Goal: Task Accomplishment & Management: Manage account settings

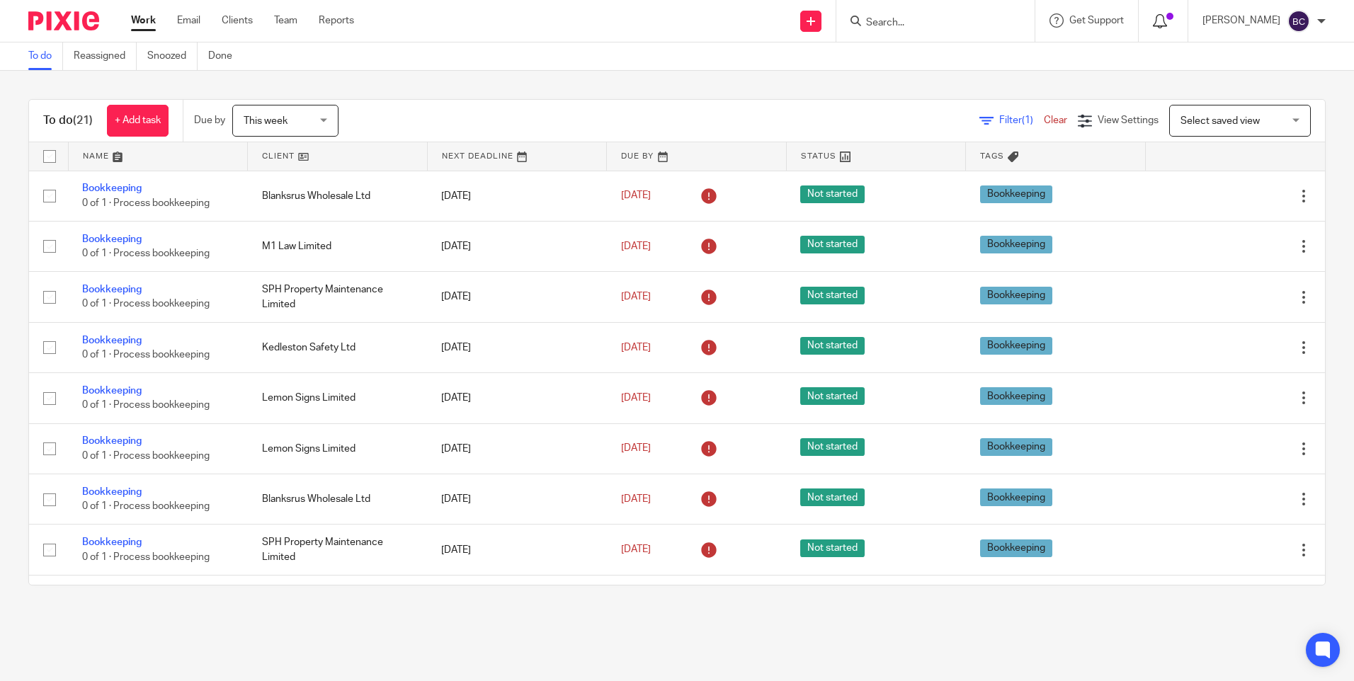
click at [1167, 21] on icon at bounding box center [1160, 21] width 14 height 14
click at [902, 21] on input "Search" at bounding box center [929, 23] width 128 height 13
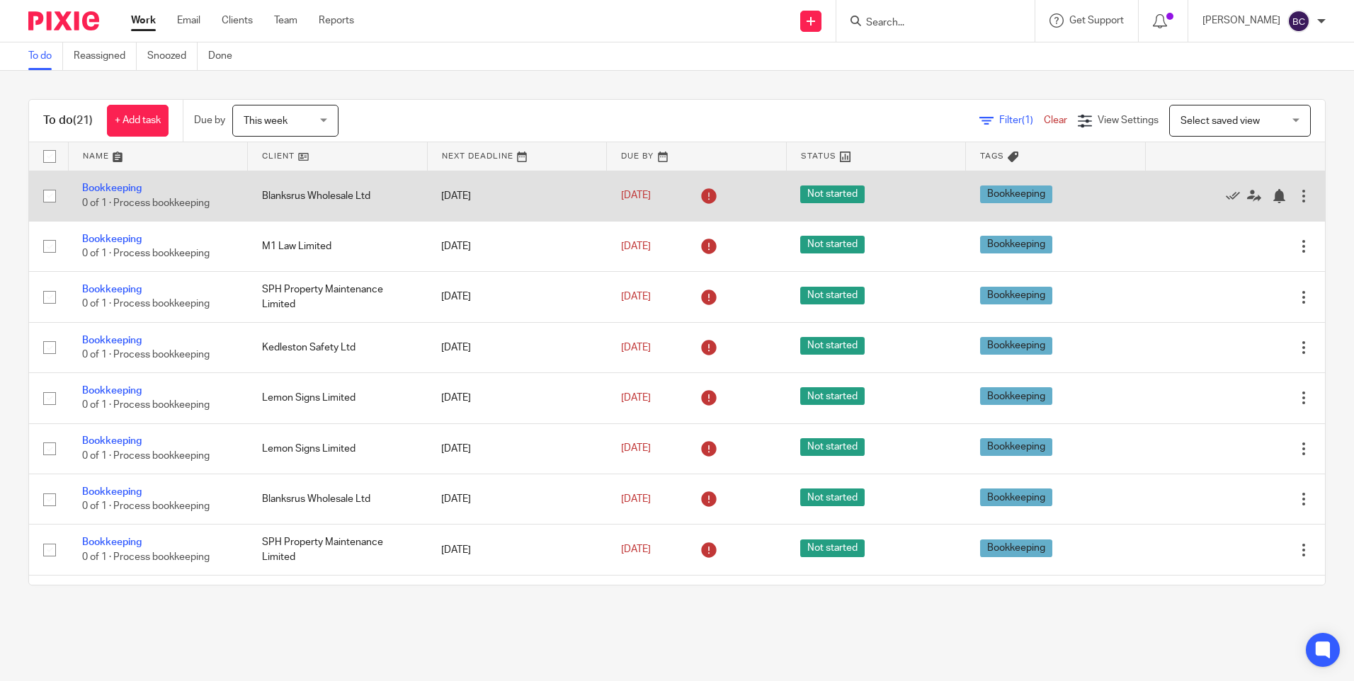
click at [1206, 187] on div "Edit task Delete" at bounding box center [1236, 196] width 152 height 35
click at [1226, 200] on icon at bounding box center [1233, 196] width 14 height 14
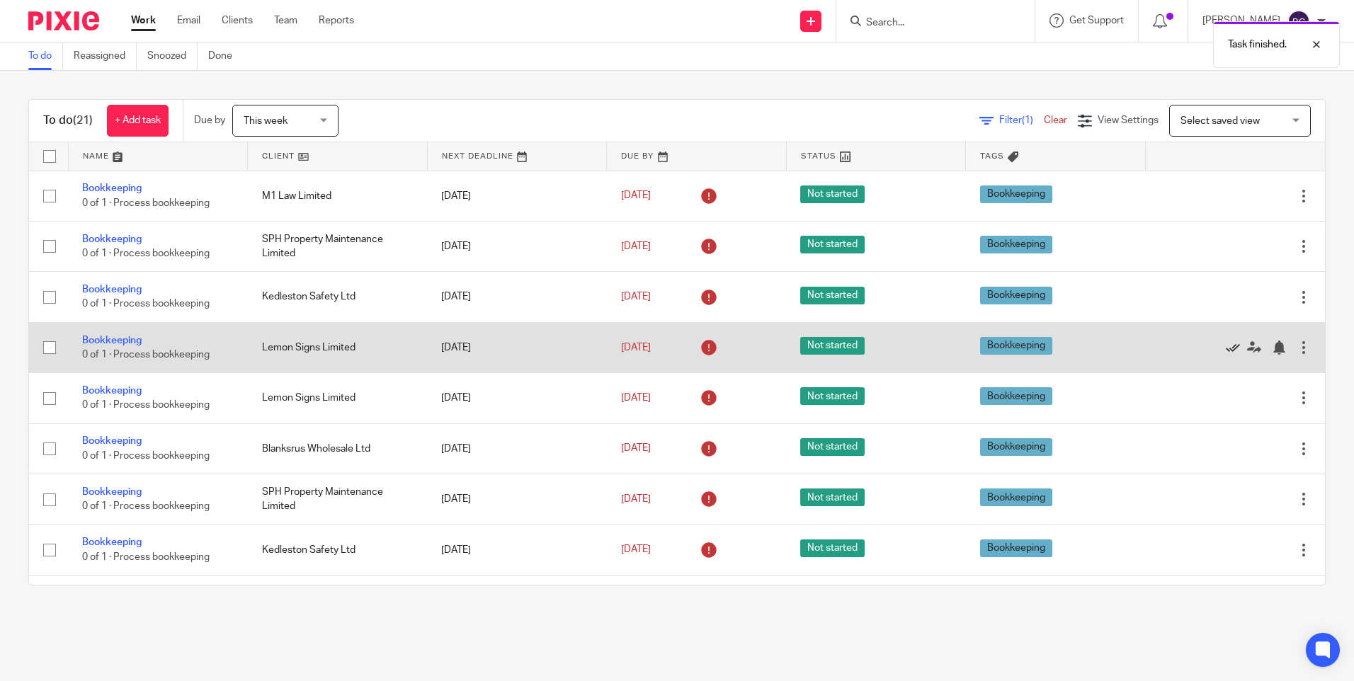
click at [1226, 352] on icon at bounding box center [1233, 348] width 14 height 14
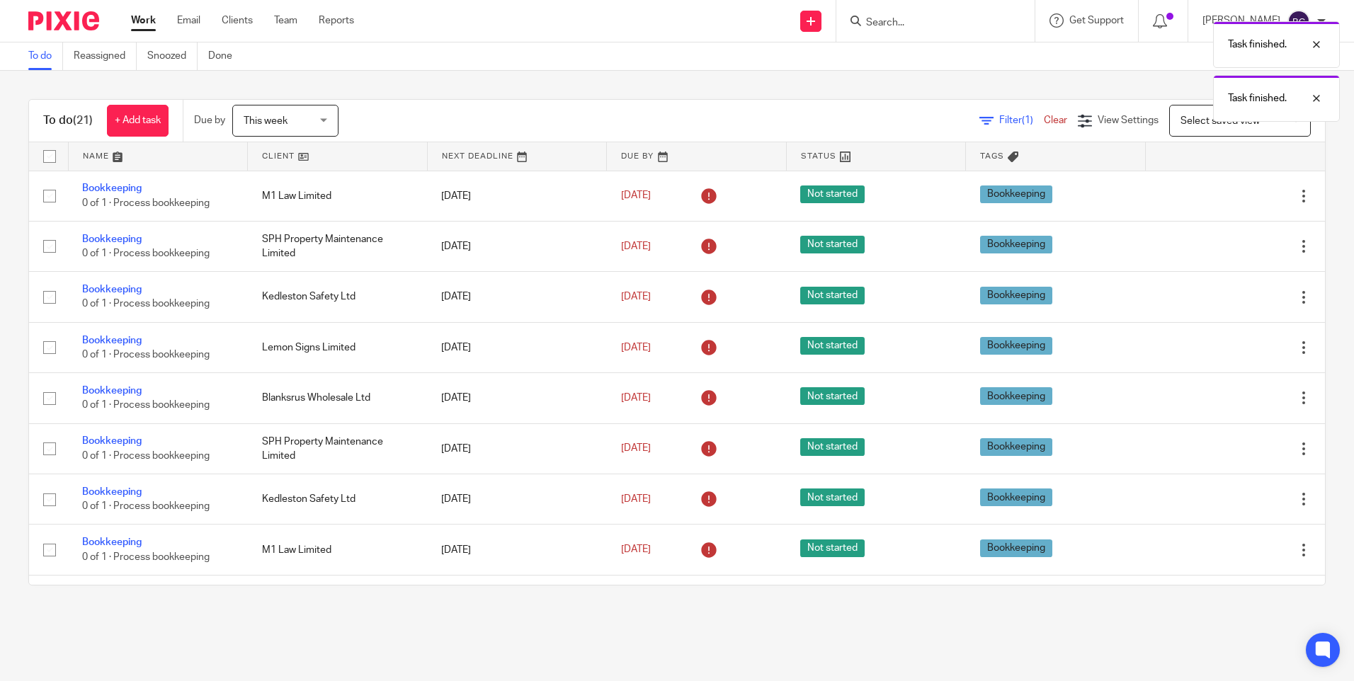
click at [1226, 352] on icon at bounding box center [1233, 348] width 14 height 14
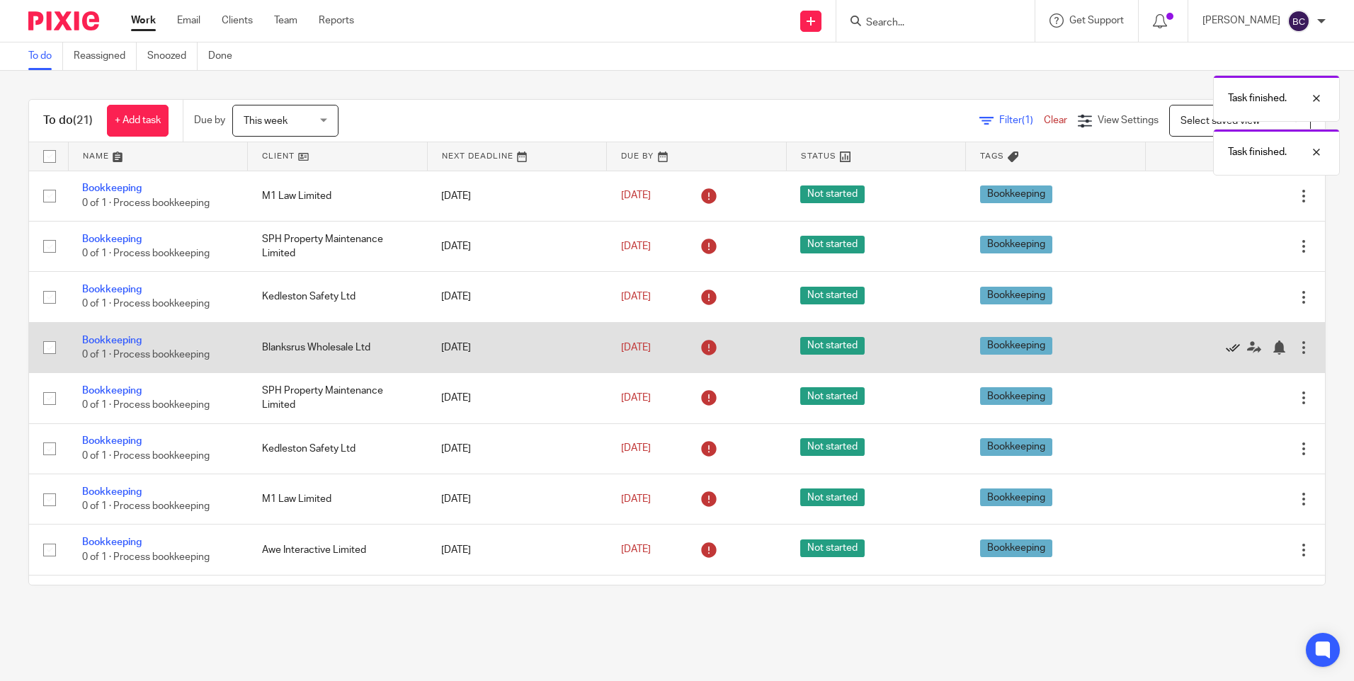
click at [1226, 352] on icon at bounding box center [1233, 348] width 14 height 14
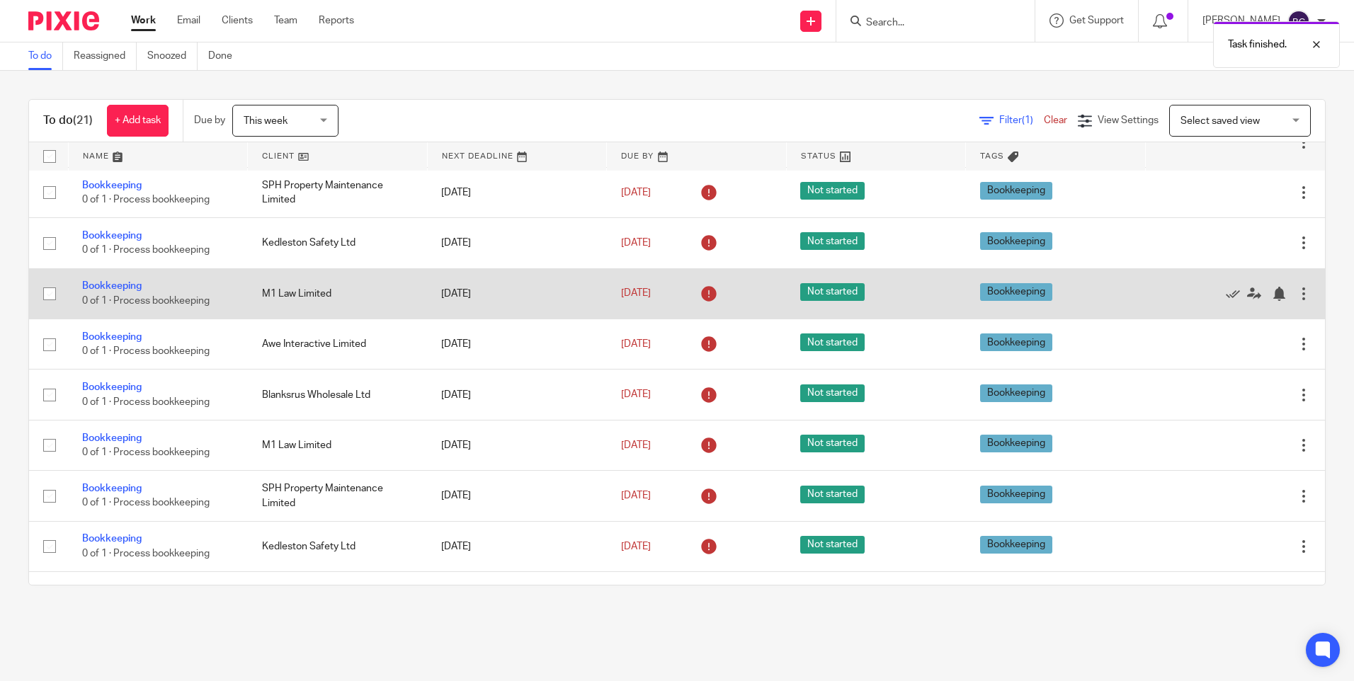
scroll to position [283, 0]
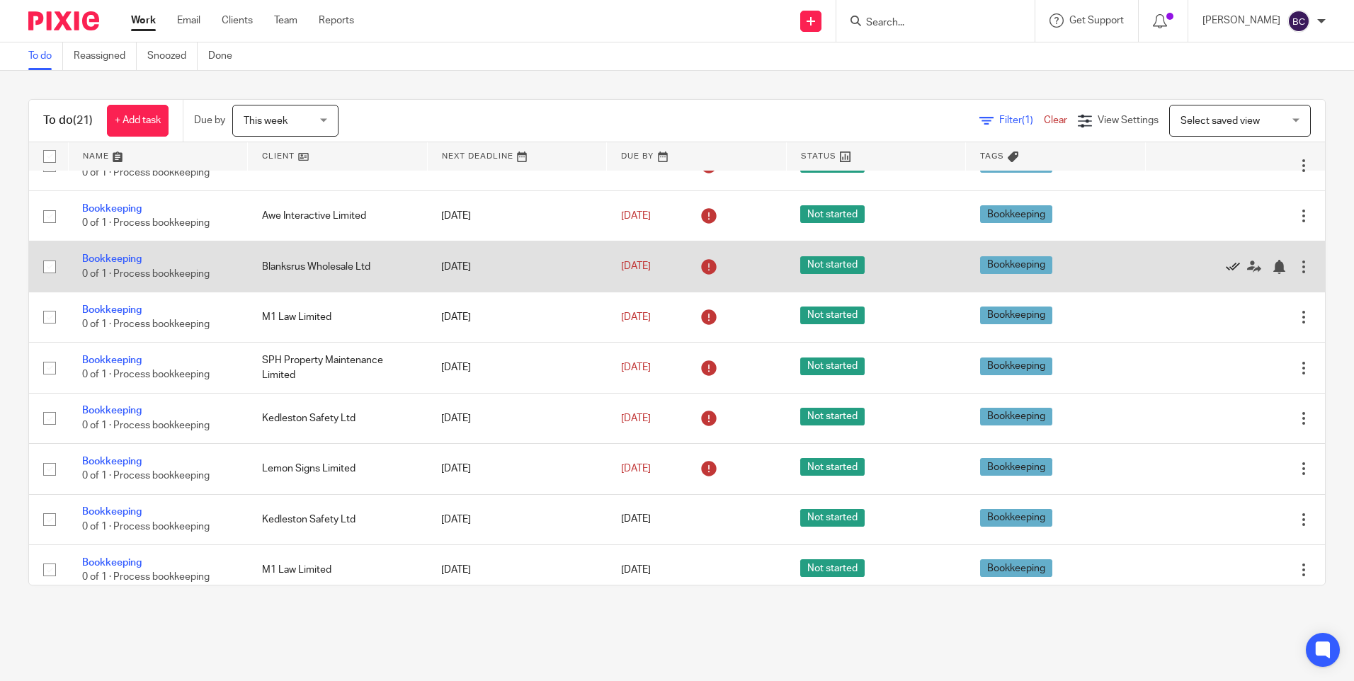
click at [1226, 263] on icon at bounding box center [1233, 267] width 14 height 14
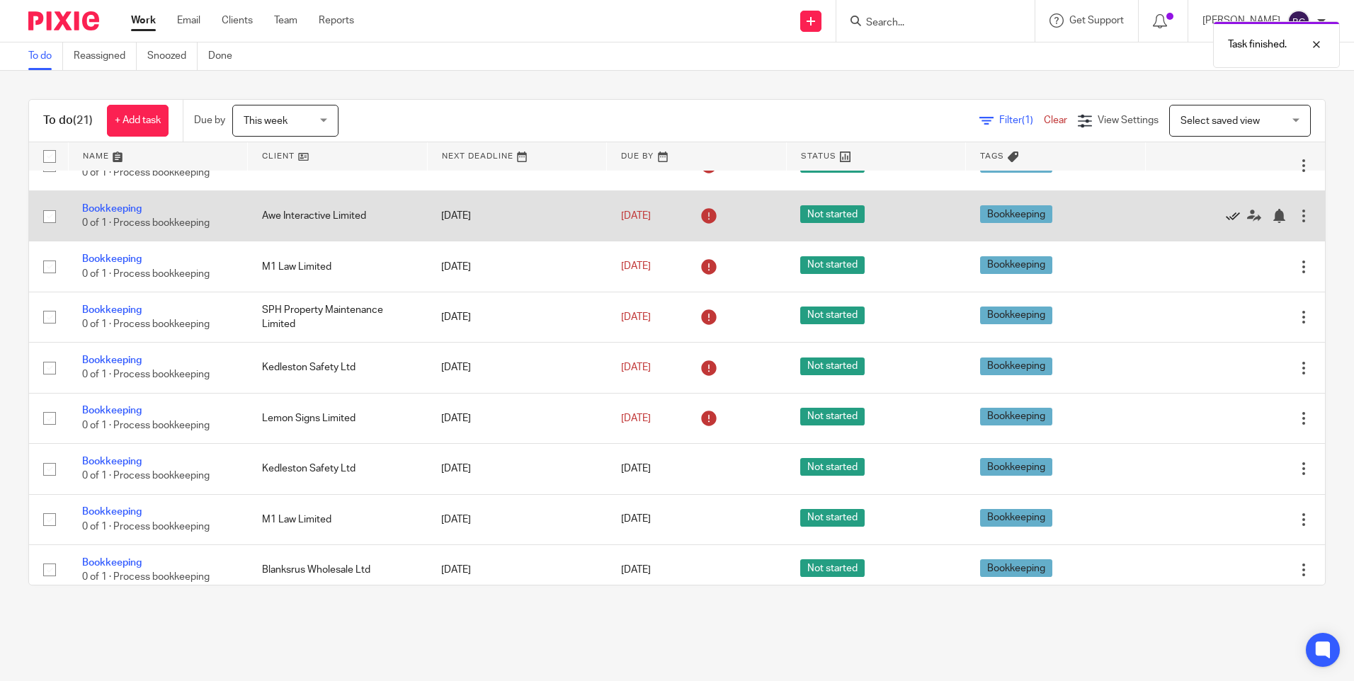
click at [1226, 215] on icon at bounding box center [1233, 216] width 14 height 14
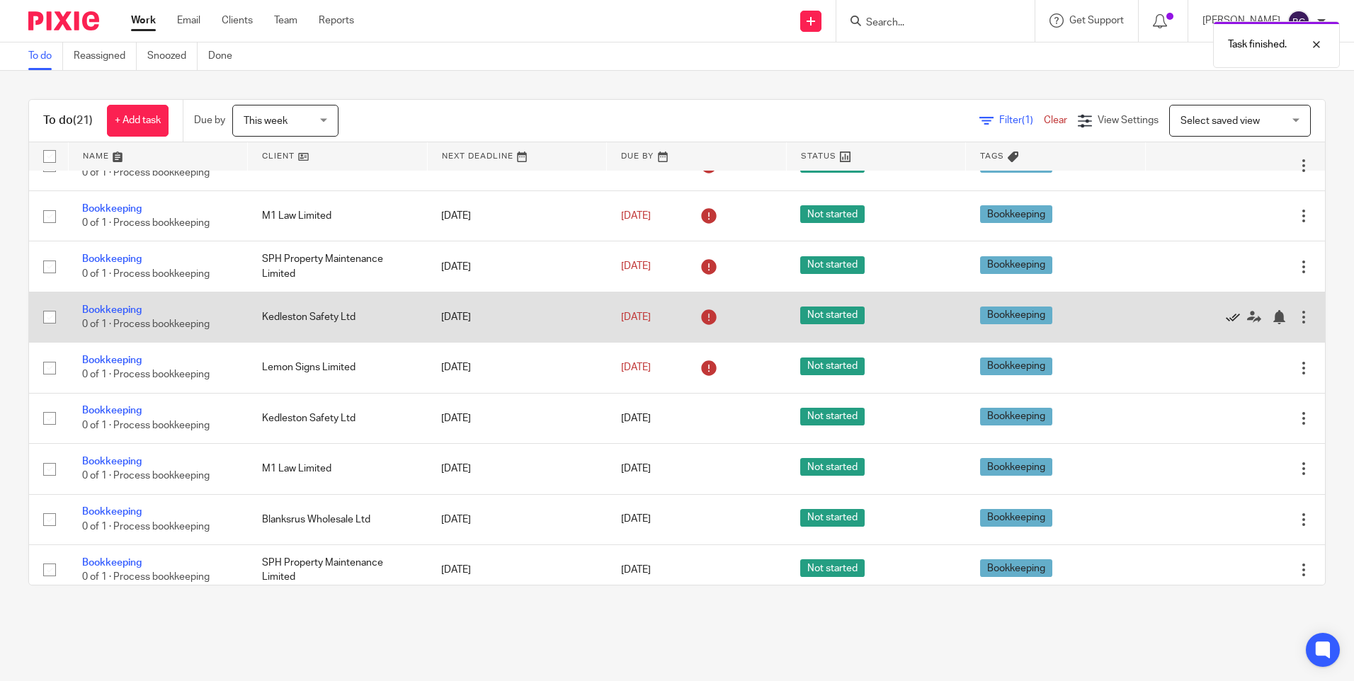
click at [1226, 312] on icon at bounding box center [1233, 317] width 14 height 14
click at [1226, 315] on icon at bounding box center [1233, 317] width 14 height 14
click at [1226, 317] on icon at bounding box center [1233, 317] width 14 height 14
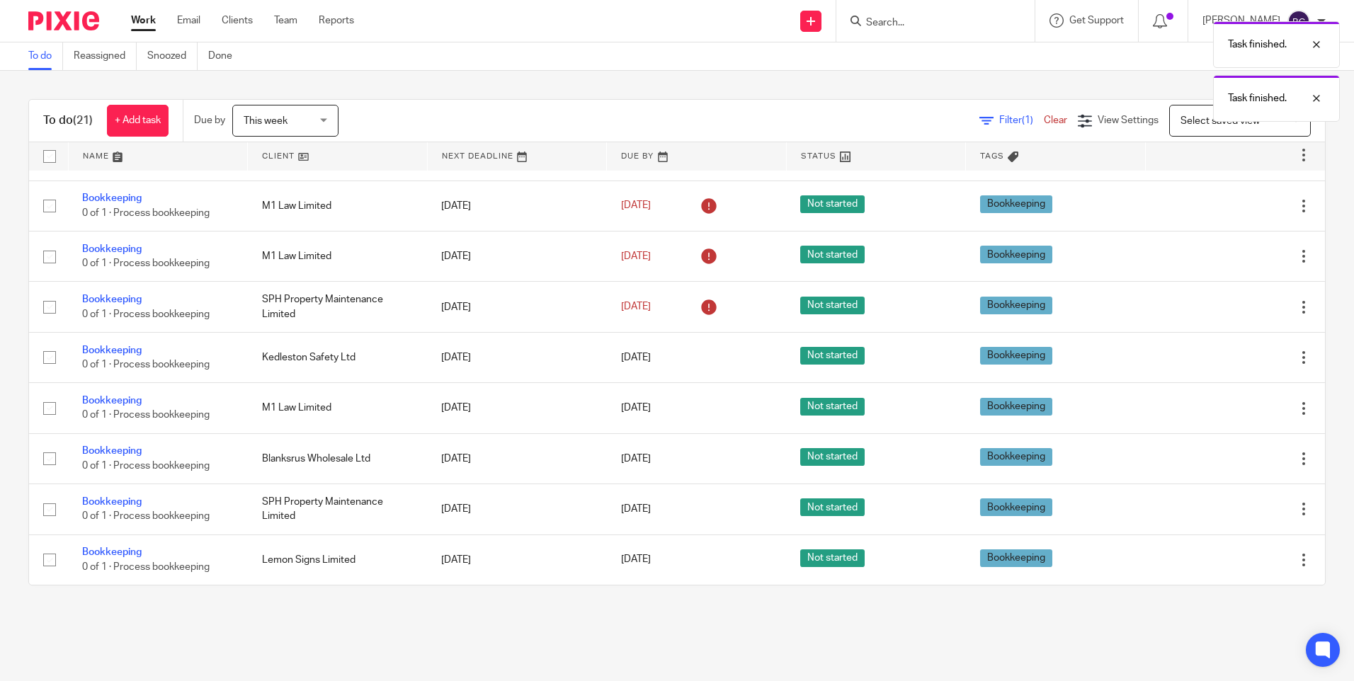
scroll to position [243, 0]
click at [1196, 317] on div "Edit task Delete" at bounding box center [1236, 306] width 152 height 35
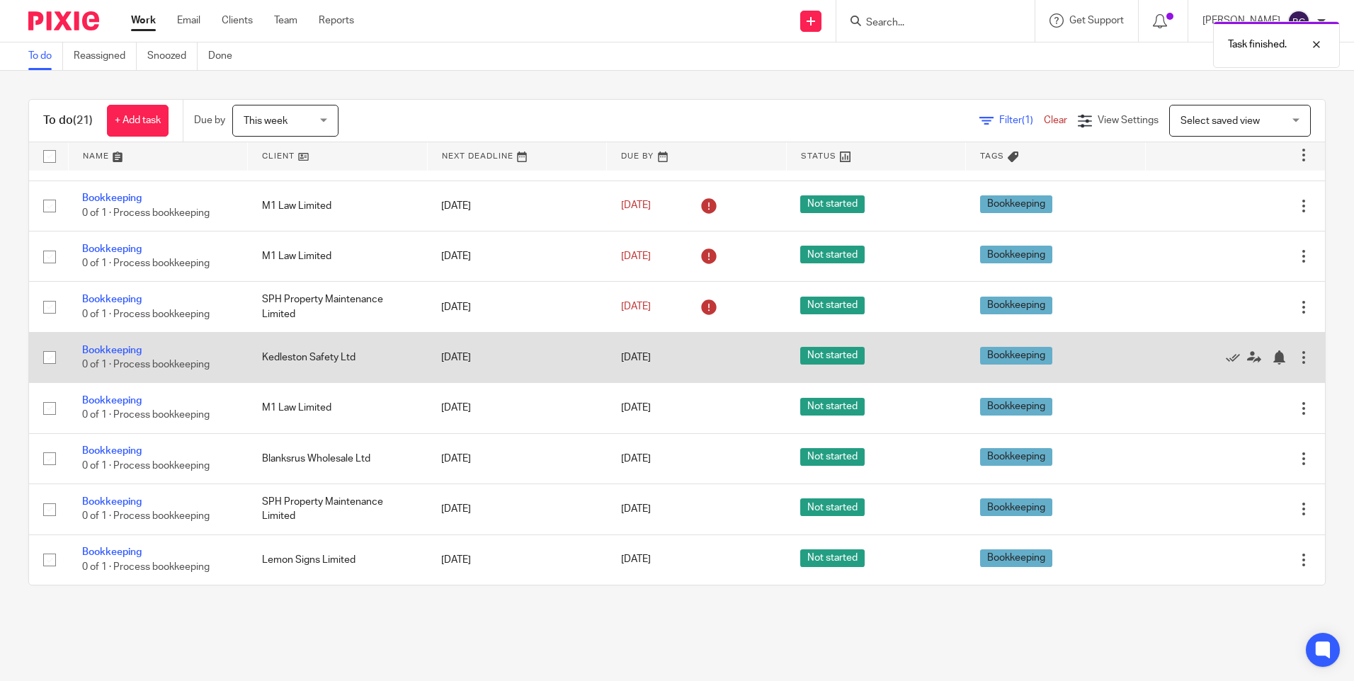
click at [1201, 366] on div "Edit task Delete" at bounding box center [1236, 357] width 152 height 35
click at [1226, 361] on icon at bounding box center [1233, 358] width 14 height 14
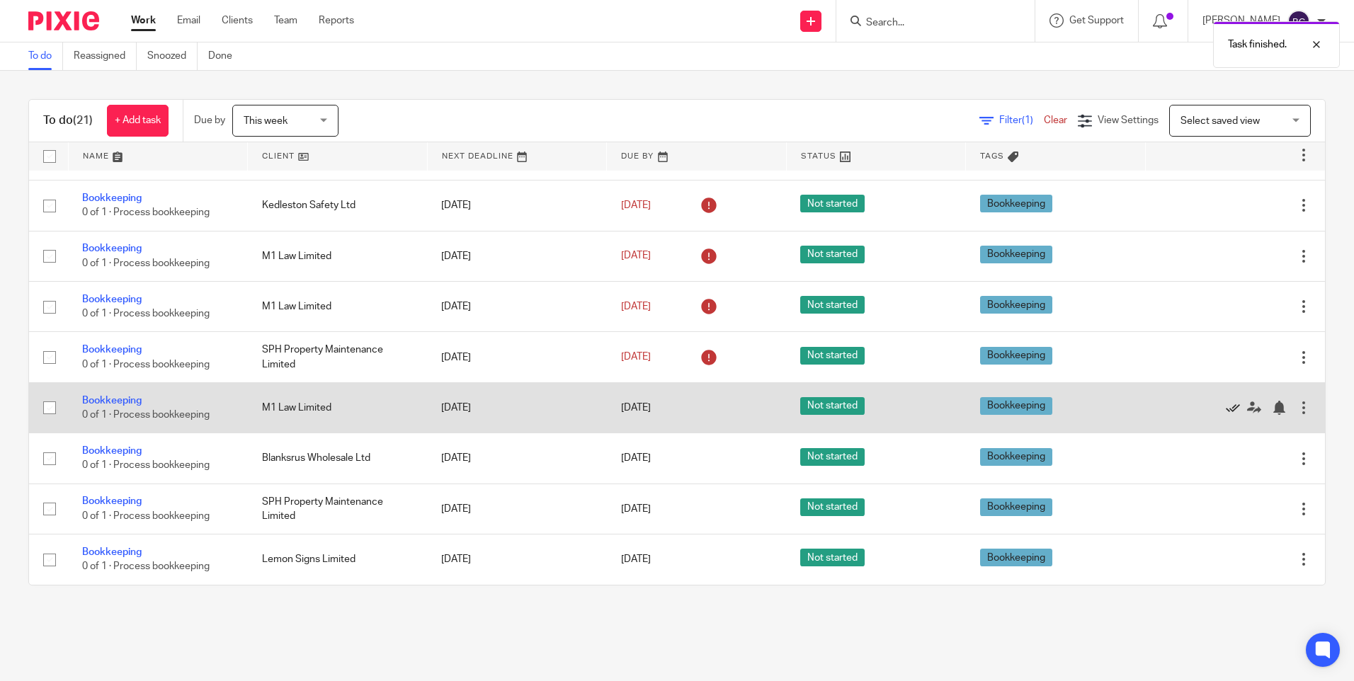
click at [1226, 412] on icon at bounding box center [1233, 408] width 14 height 14
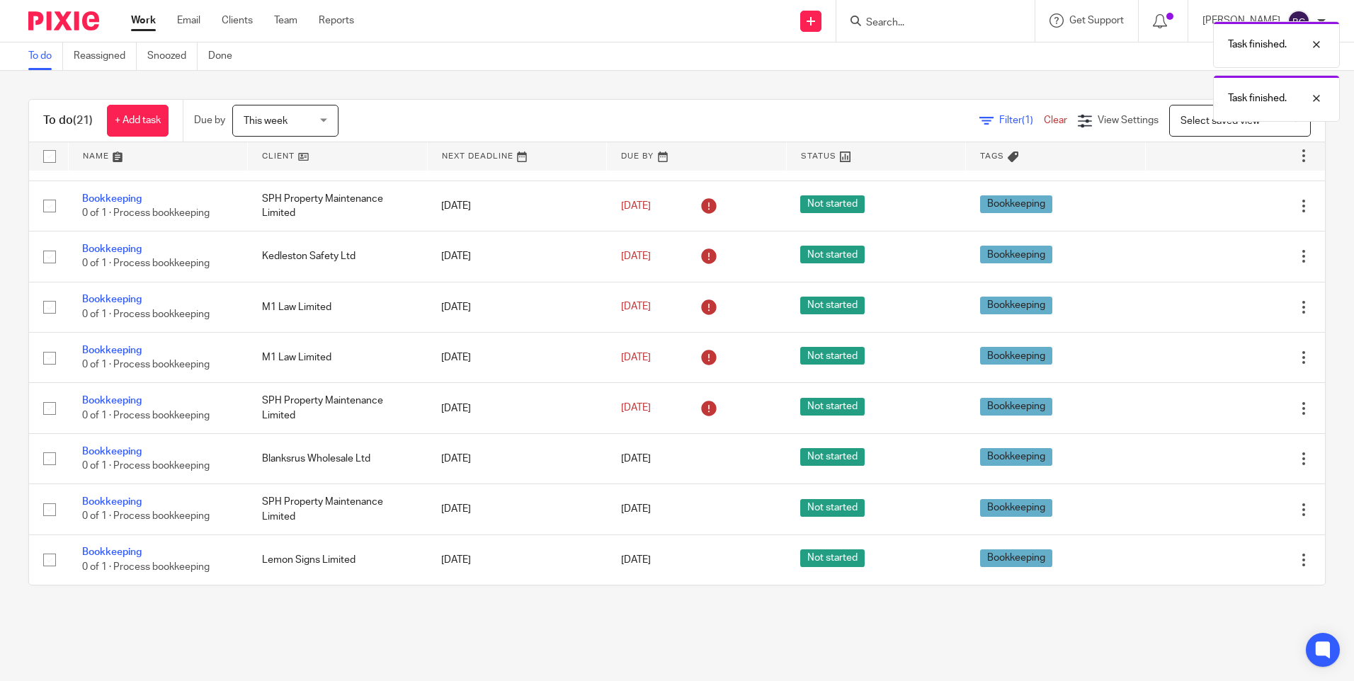
scroll to position [142, 0]
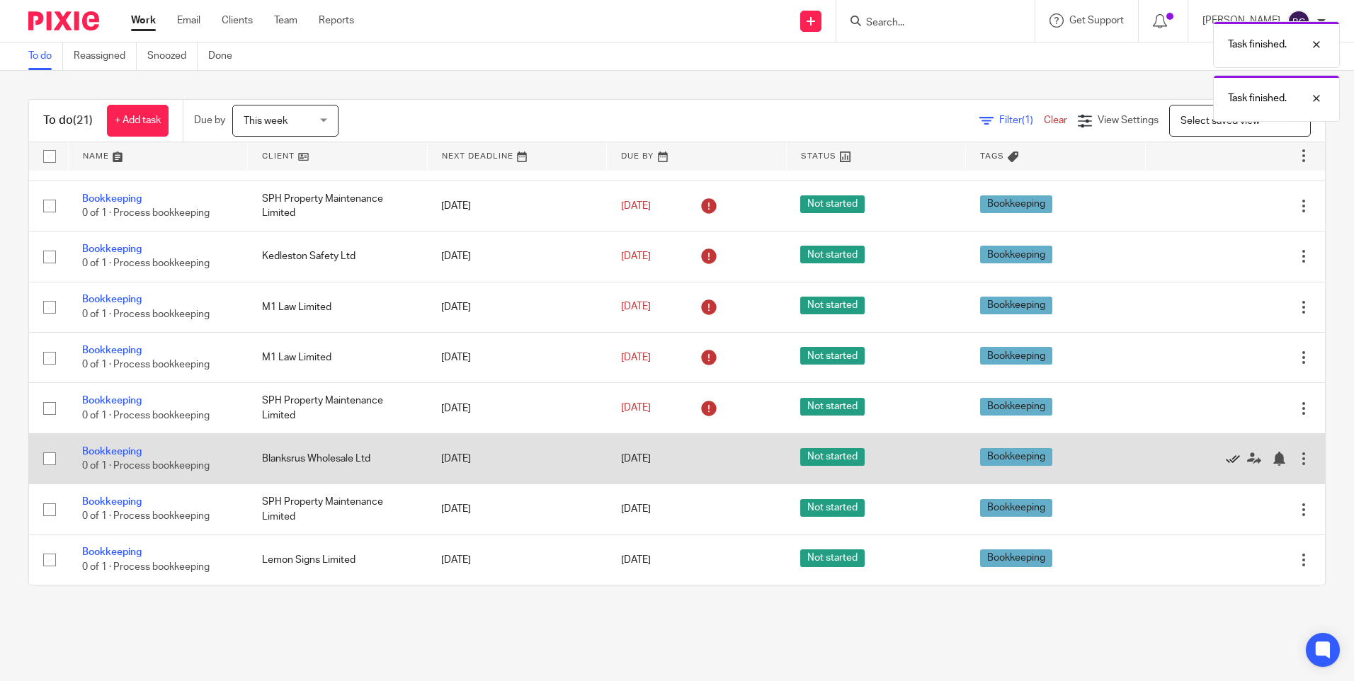
click at [1226, 453] on icon at bounding box center [1233, 459] width 14 height 14
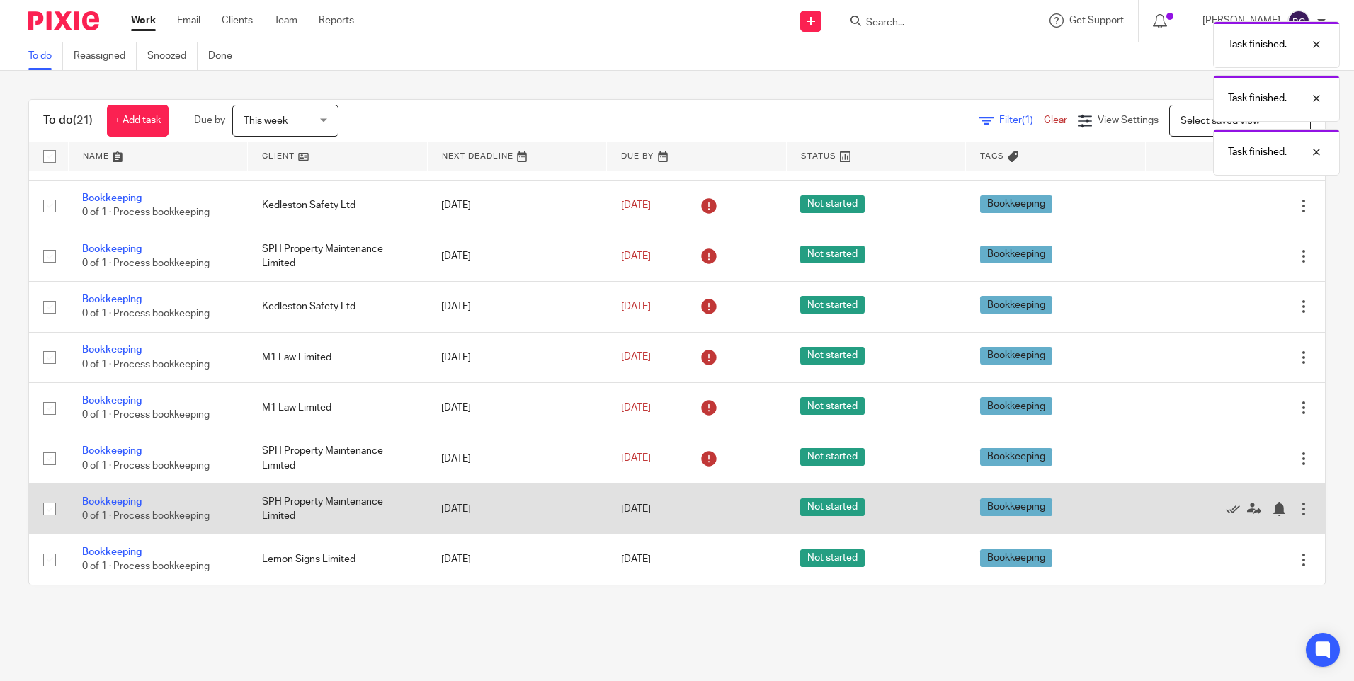
scroll to position [91, 0]
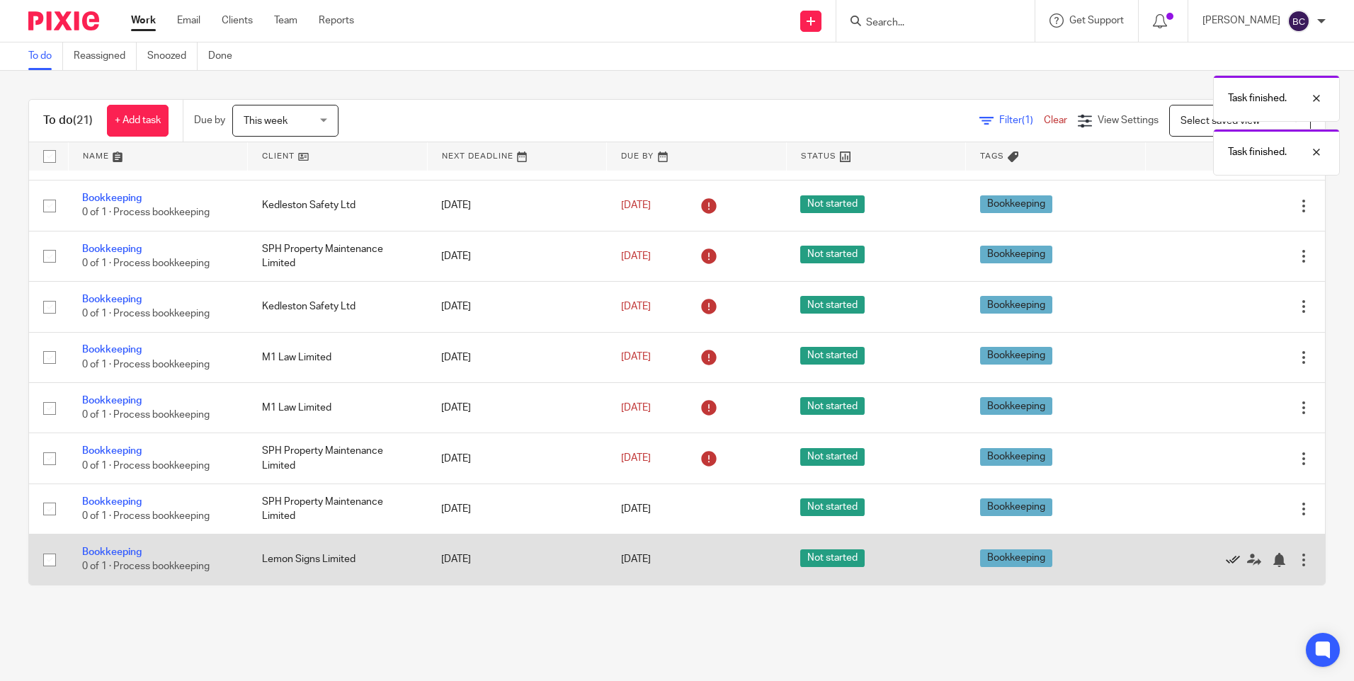
click at [1226, 561] on icon at bounding box center [1233, 560] width 14 height 14
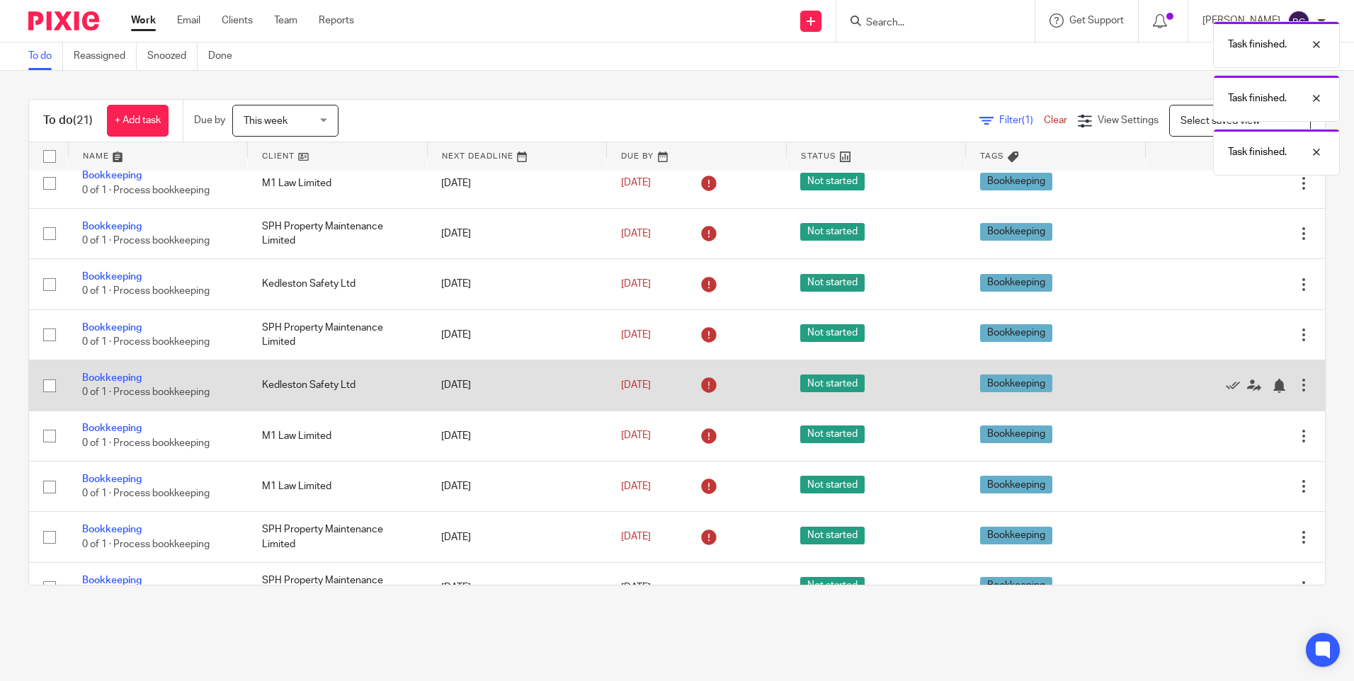
scroll to position [0, 0]
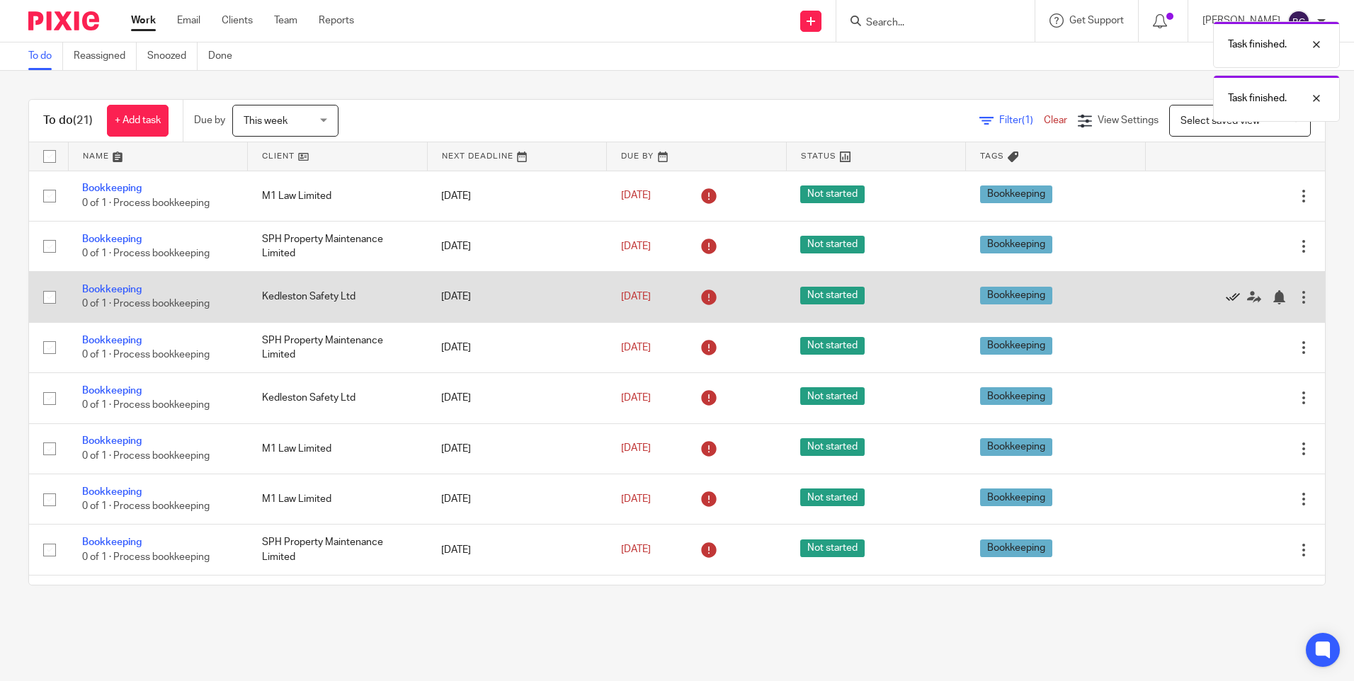
click at [1226, 295] on icon at bounding box center [1233, 297] width 14 height 14
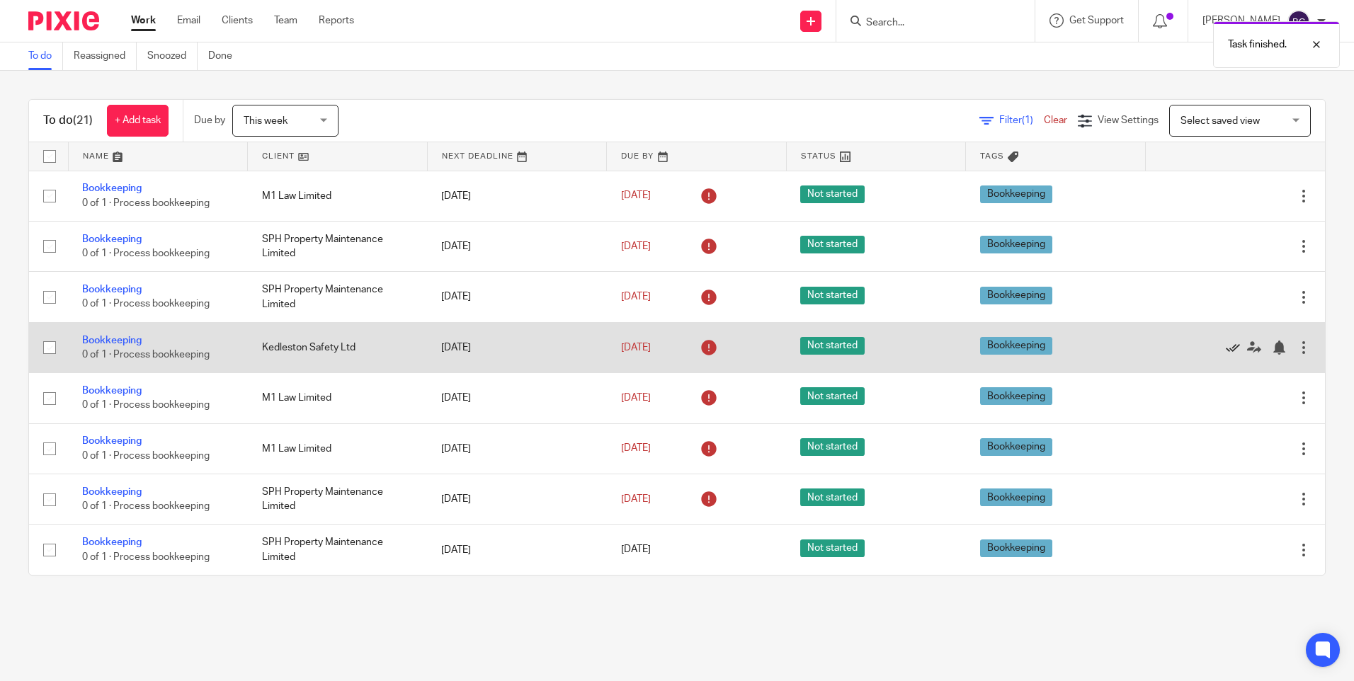
click at [1226, 355] on icon at bounding box center [1233, 348] width 14 height 14
